Goal: Task Accomplishment & Management: Use online tool/utility

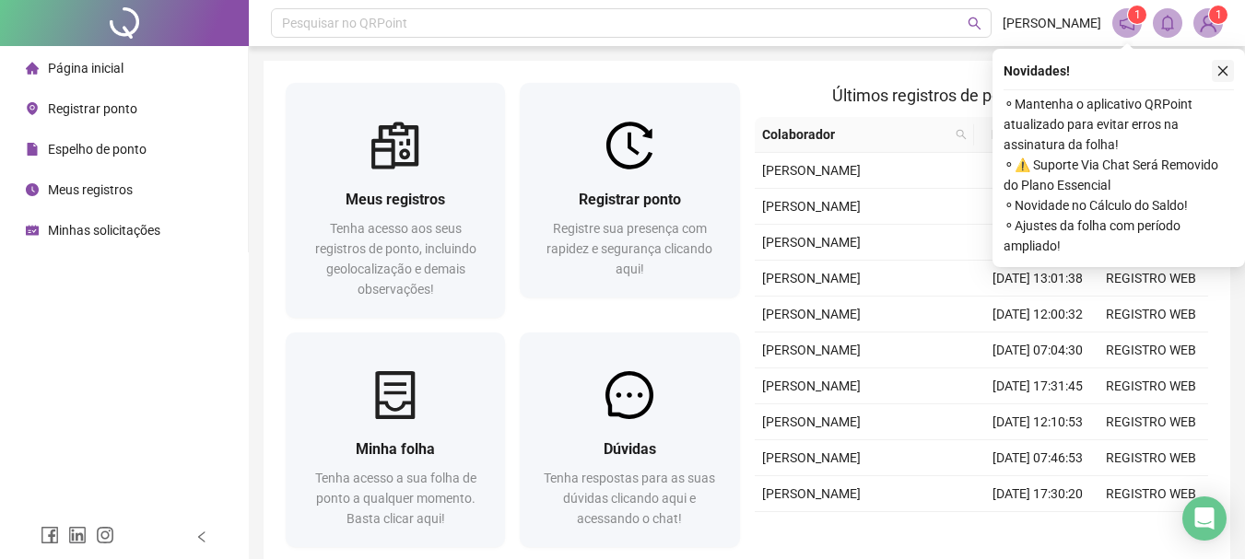
click at [1231, 70] on button "button" at bounding box center [1223, 71] width 22 height 22
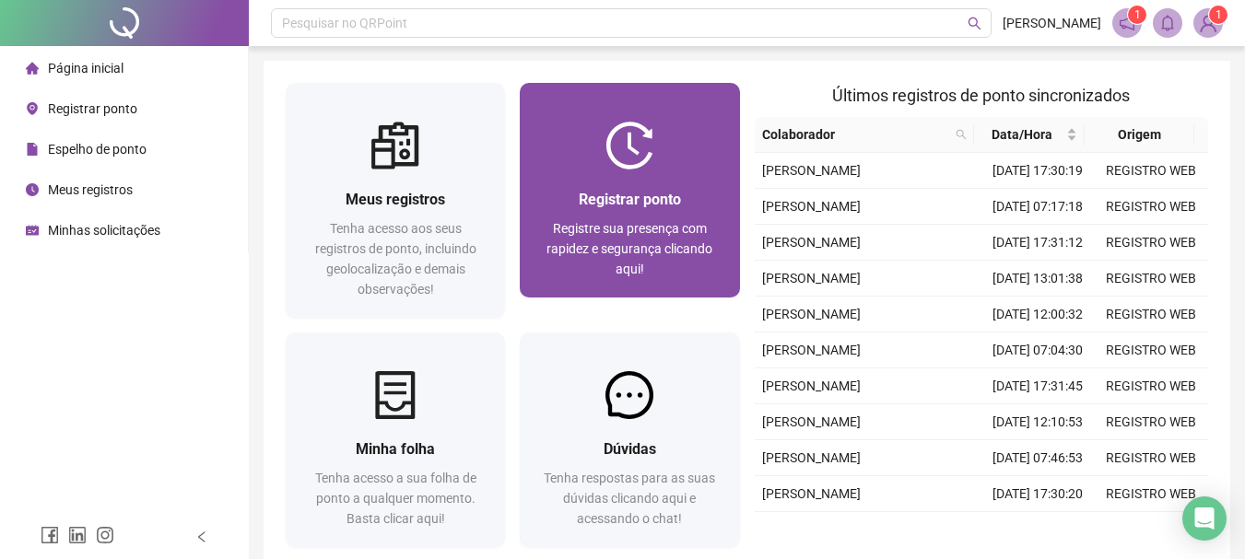
click at [675, 136] on div at bounding box center [629, 146] width 219 height 48
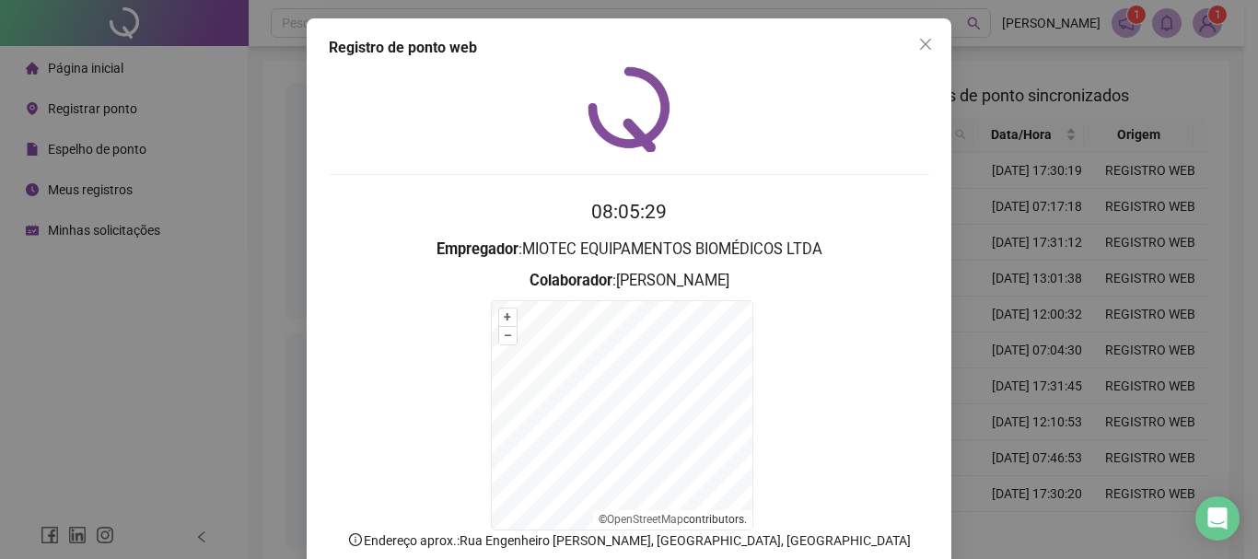
scroll to position [114, 0]
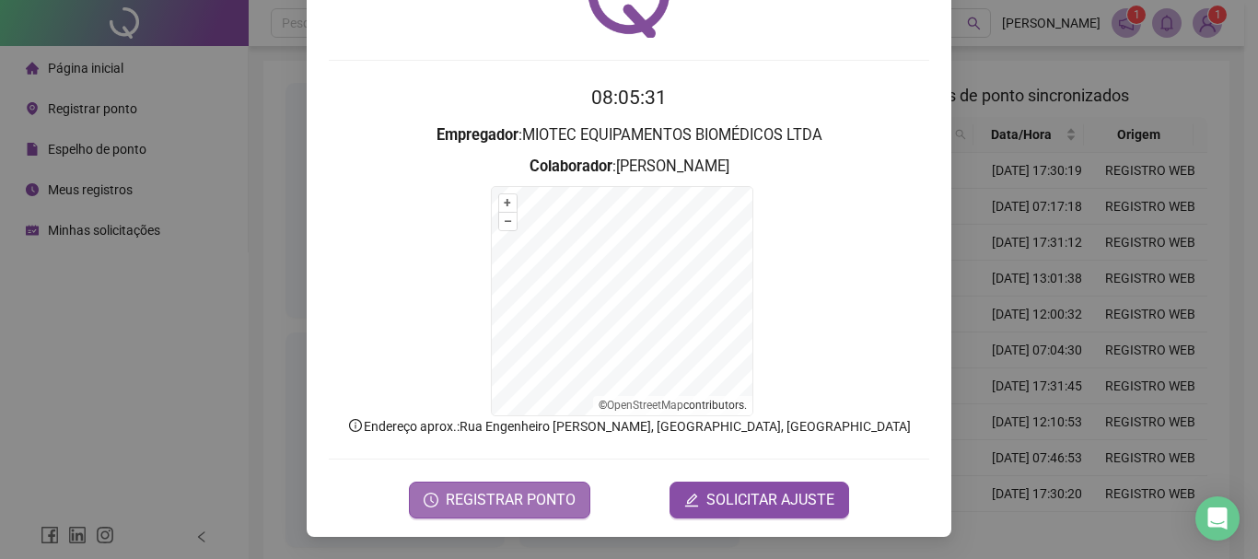
click at [500, 502] on span "REGISTRAR PONTO" at bounding box center [511, 500] width 130 height 22
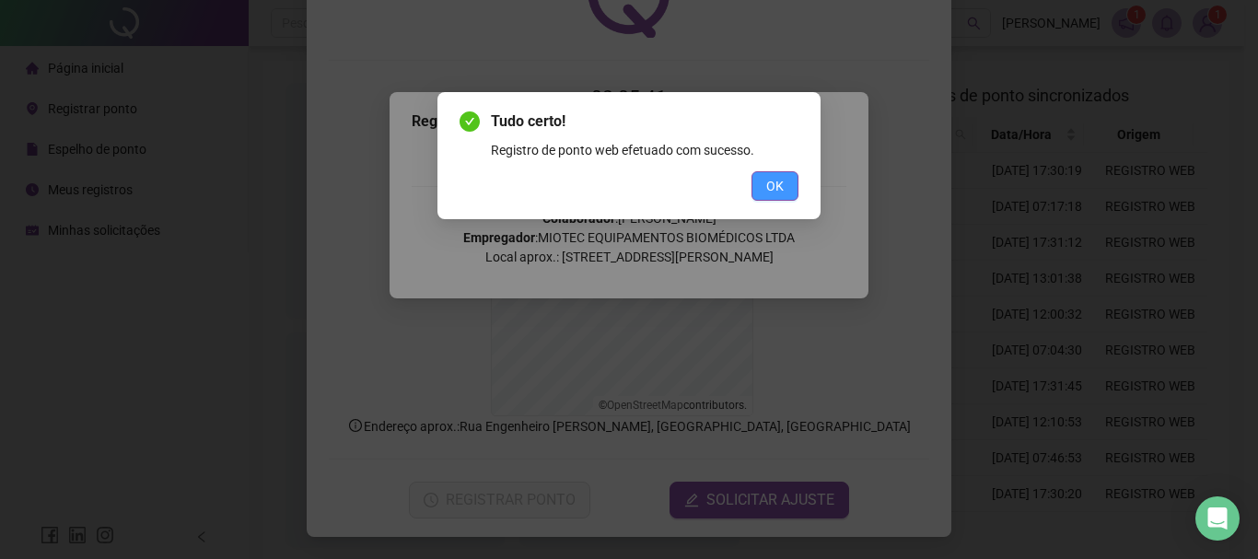
click at [781, 183] on span "OK" at bounding box center [776, 186] width 18 height 20
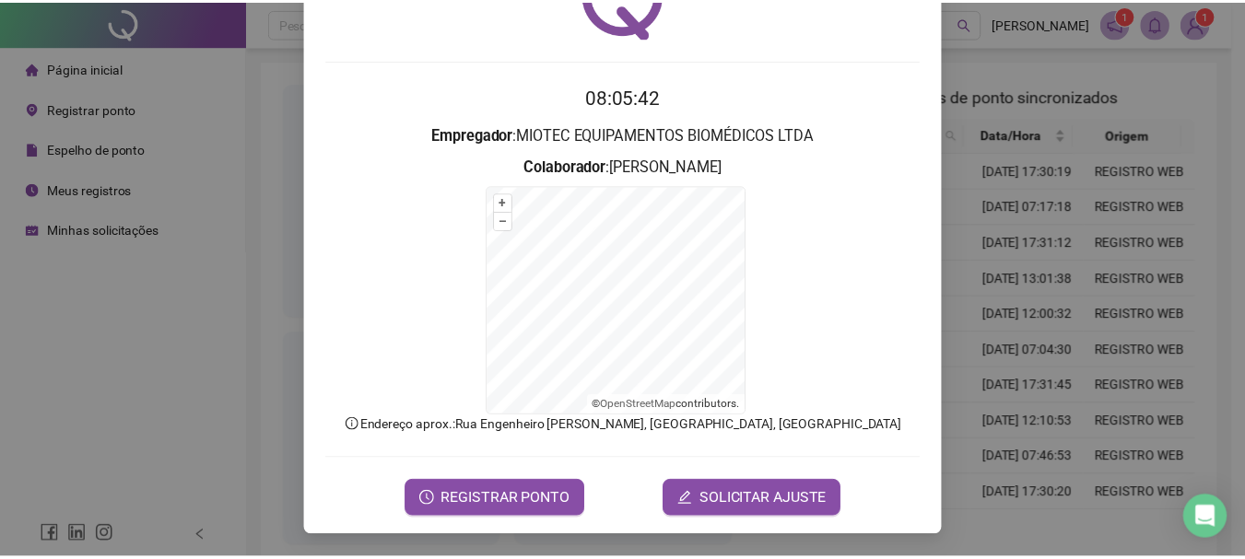
scroll to position [0, 0]
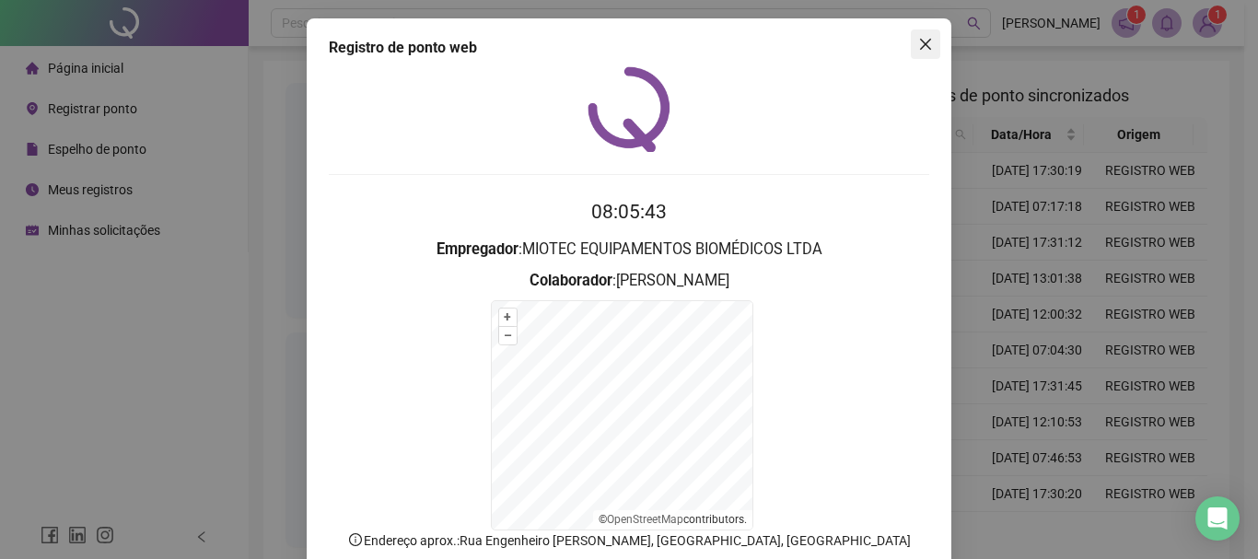
click at [919, 50] on icon "close" at bounding box center [926, 44] width 15 height 15
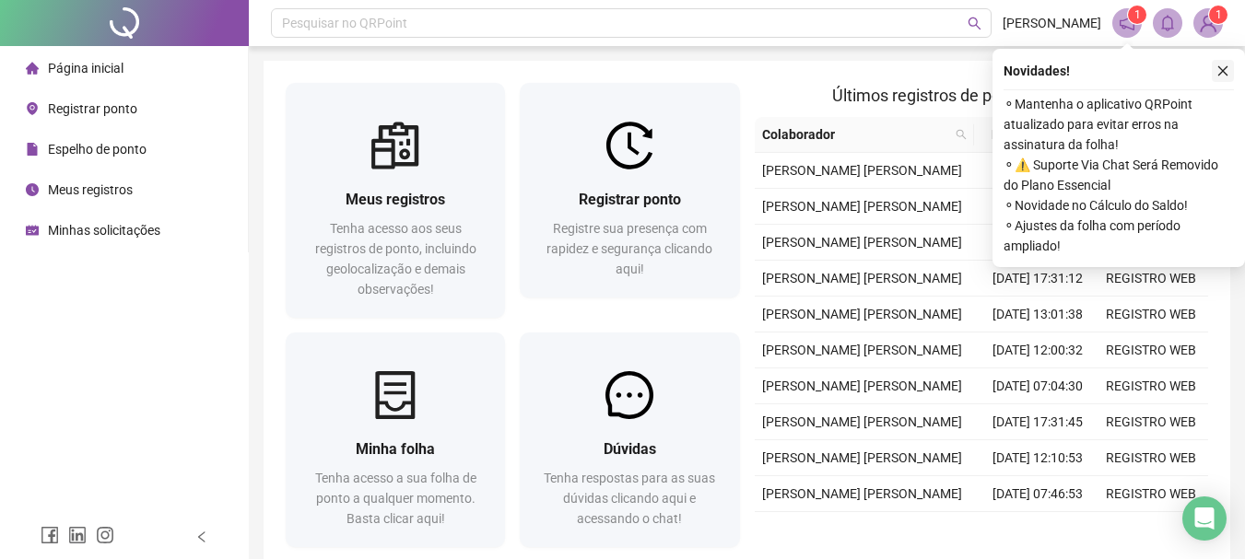
click at [1219, 67] on icon "close" at bounding box center [1223, 71] width 10 height 10
